Goal: Task Accomplishment & Management: Complete application form

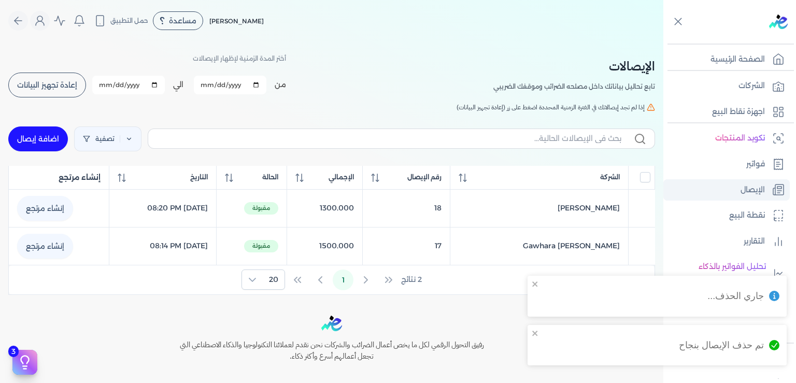
click at [734, 193] on link "الإيصال" at bounding box center [726, 190] width 126 height 22
click at [56, 136] on link "اضافة إيصال" at bounding box center [38, 138] width 60 height 25
select select
select select "EGP"
select select "EGS"
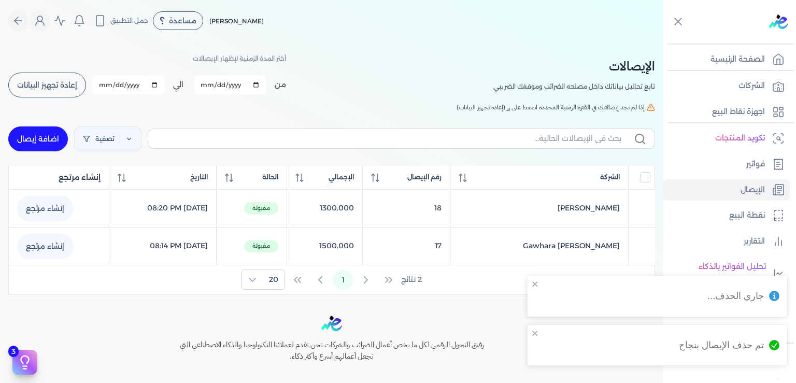
select select "B"
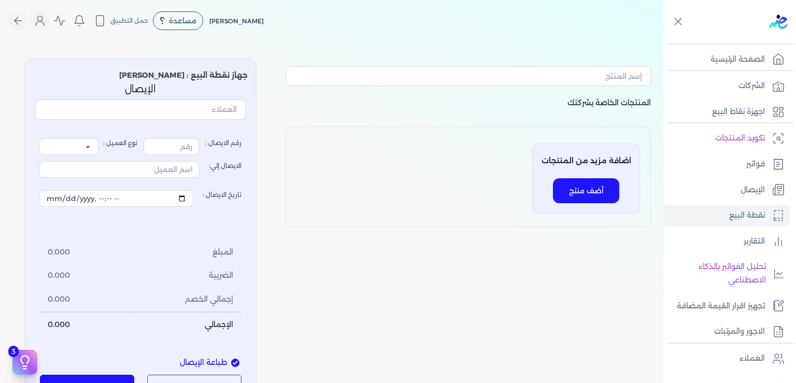
type input "19"
select select "P"
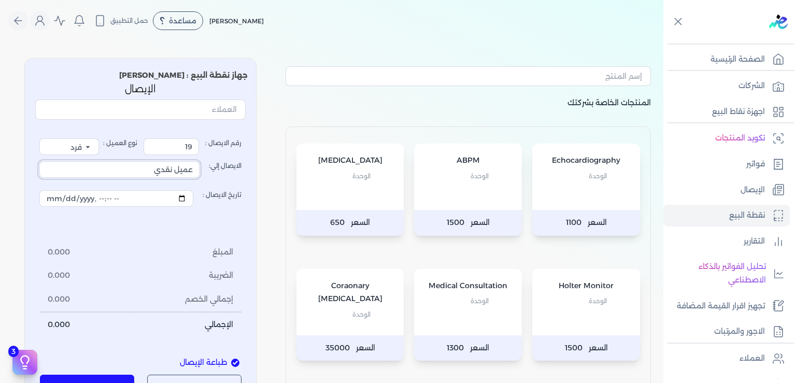
click at [153, 172] on input "عميل نقدي" at bounding box center [119, 169] width 160 height 17
drag, startPoint x: 153, startPoint y: 172, endPoint x: 252, endPoint y: 177, distance: 98.6
click at [199, 177] on input "عميل نقدي" at bounding box center [119, 169] width 160 height 17
type input "[PERSON_NAME]"
click at [479, 299] on span "الوحدة" at bounding box center [479, 300] width 18 height 13
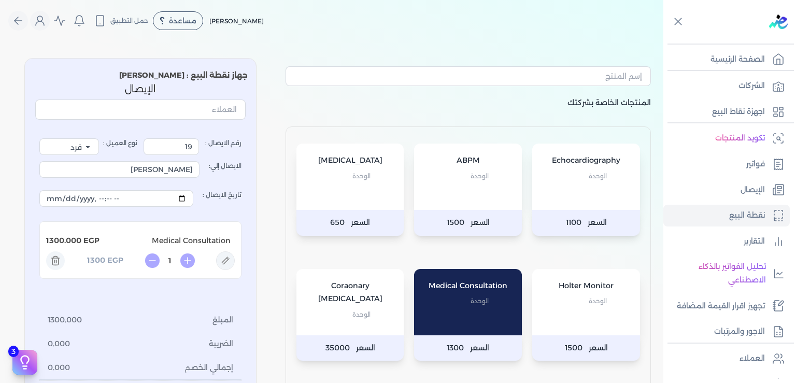
scroll to position [252, 0]
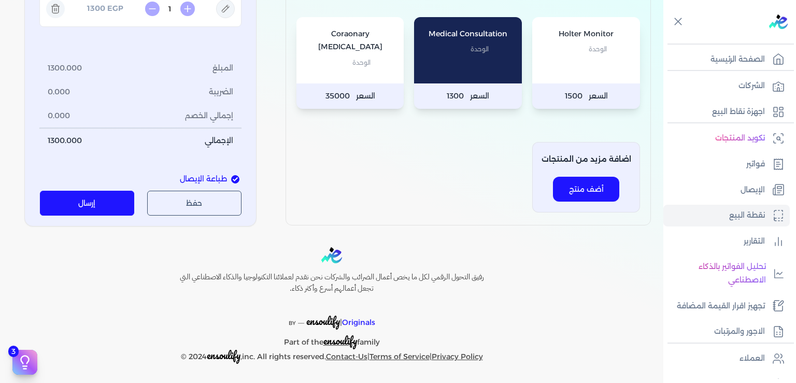
click at [96, 206] on button "إرسال" at bounding box center [87, 203] width 95 height 25
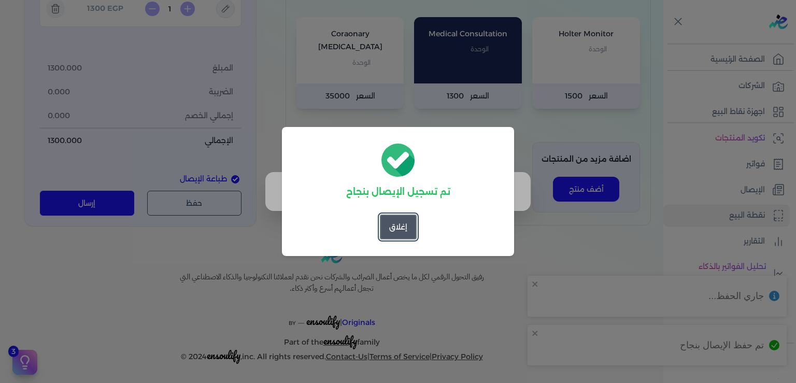
click at [406, 234] on button "إغلاق" at bounding box center [398, 227] width 37 height 25
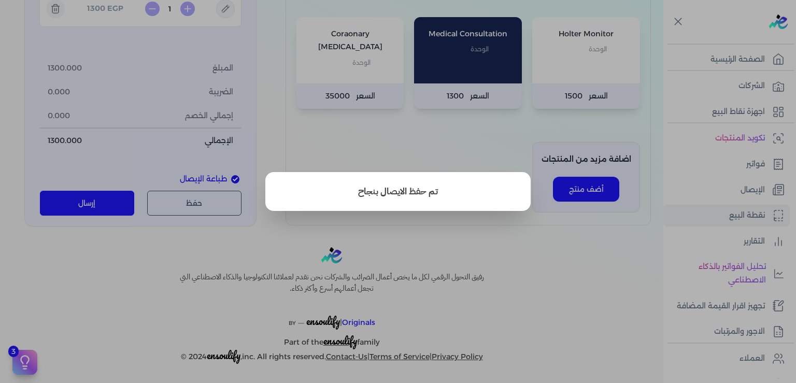
click at [578, 298] on button "close" at bounding box center [398, 191] width 796 height 383
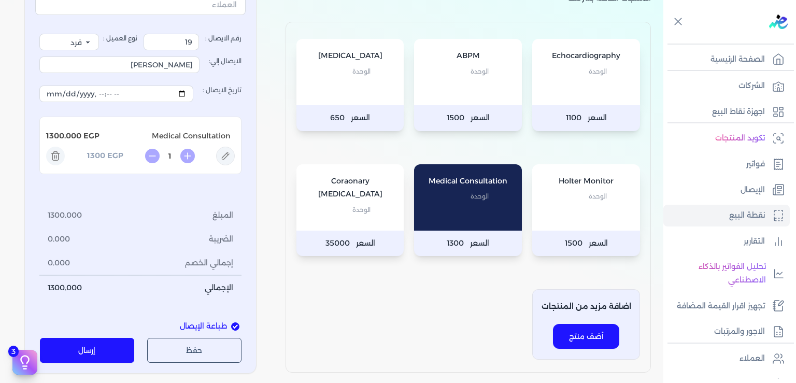
scroll to position [156, 0]
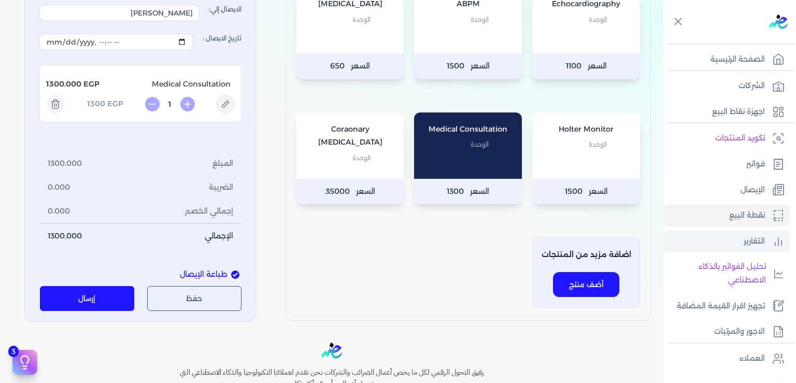
click at [745, 239] on p "التقارير" at bounding box center [754, 241] width 21 height 13
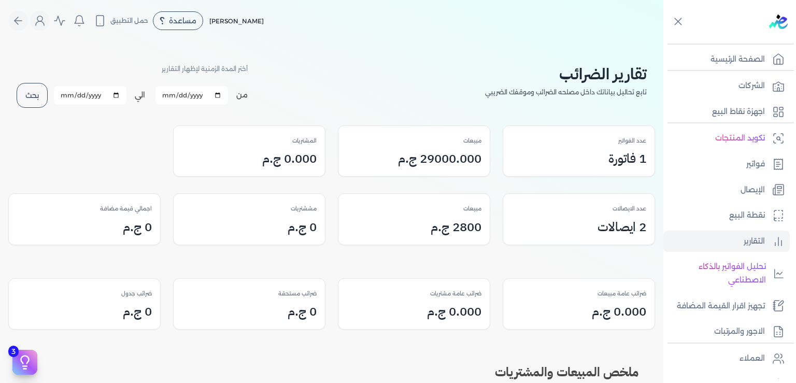
drag, startPoint x: 458, startPoint y: 221, endPoint x: 549, endPoint y: 230, distance: 91.6
click at [549, 230] on div "عدد الايصالات 2 ايصالات مبيعات 2800 ج.م مششتريات 0 ج.م اجمالي قيمة مضافة 0 ج.م" at bounding box center [331, 219] width 647 height 52
click at [41, 96] on button "بحث" at bounding box center [32, 95] width 31 height 25
